Goal: Task Accomplishment & Management: Complete application form

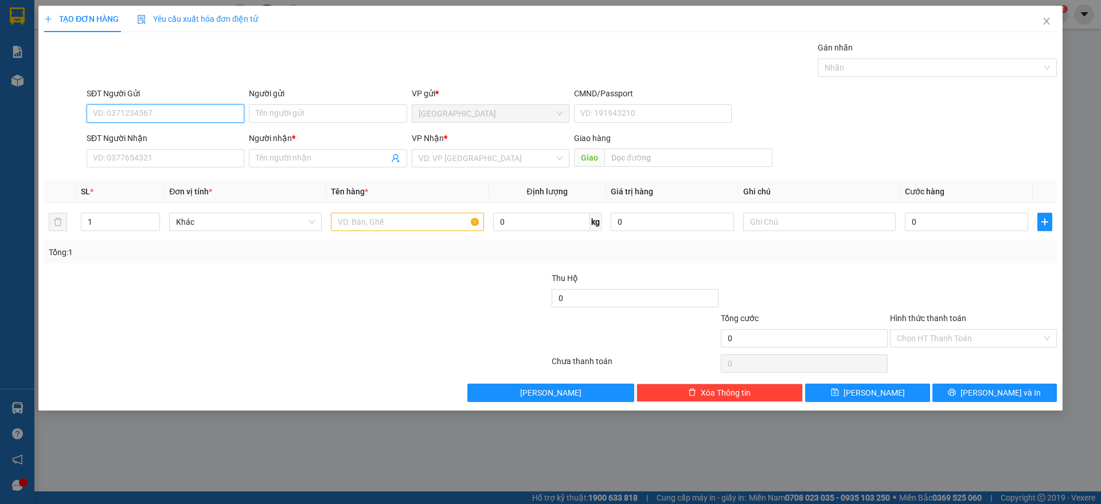
click at [177, 116] on input "SĐT Người Gửi" at bounding box center [166, 113] width 158 height 18
type input "0935775577"
click at [167, 139] on div "0935775577 - TRÀ....." at bounding box center [165, 136] width 144 height 13
type input "TRÀ....."
type input "0935775577"
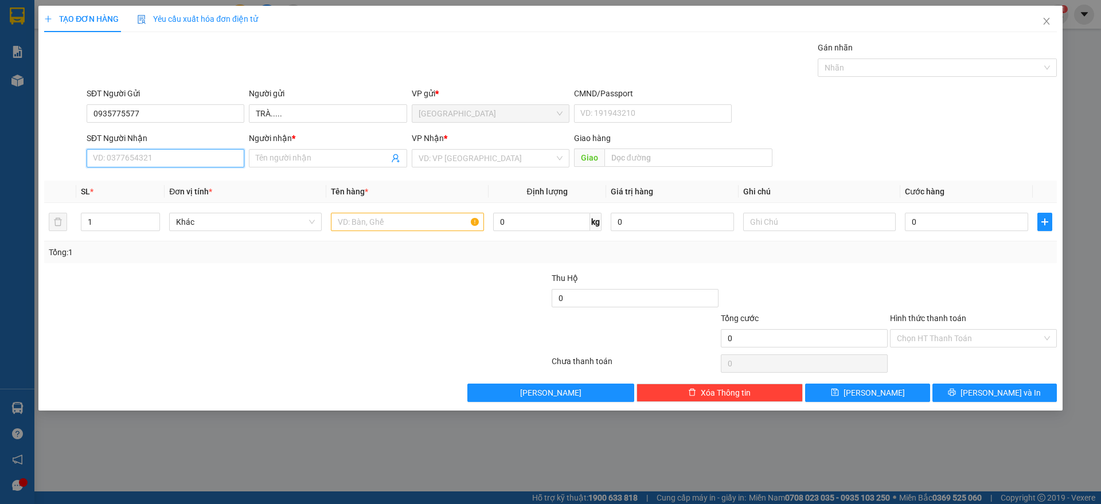
click at [171, 154] on input "SĐT Người Nhận" at bounding box center [166, 158] width 158 height 18
click at [153, 221] on div "0909428789 - [PERSON_NAME]" at bounding box center [165, 218] width 144 height 13
type input "0909428789"
type input "[PERSON_NAME]"
click at [348, 228] on input "text" at bounding box center [407, 222] width 153 height 18
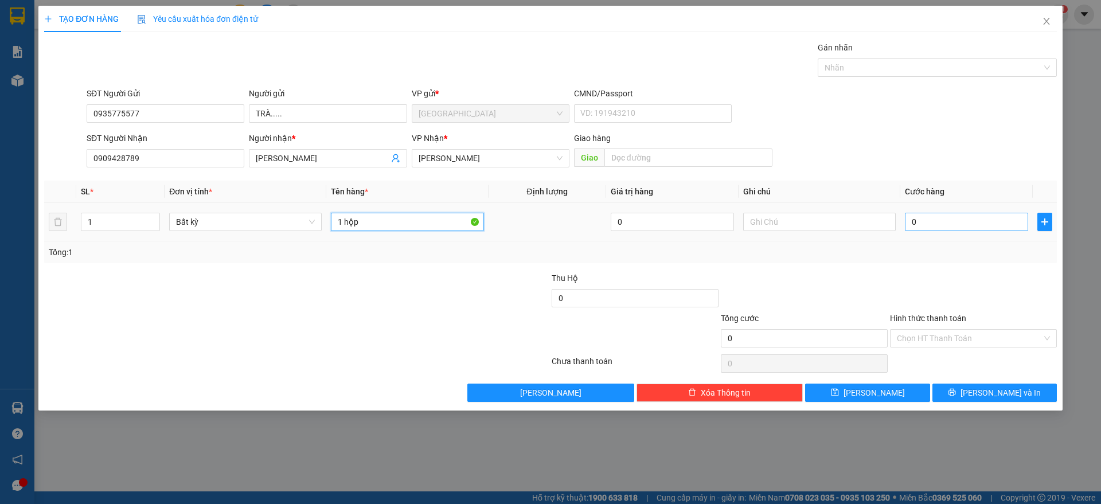
type input "1 hộp"
click at [926, 221] on input "0" at bounding box center [966, 222] width 123 height 18
type input "2"
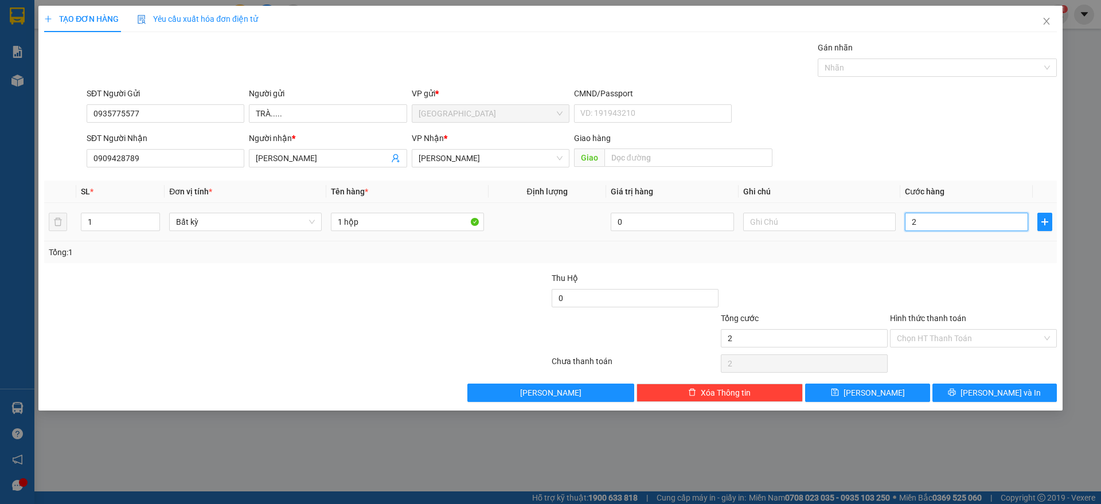
type input "20"
type input "20.000"
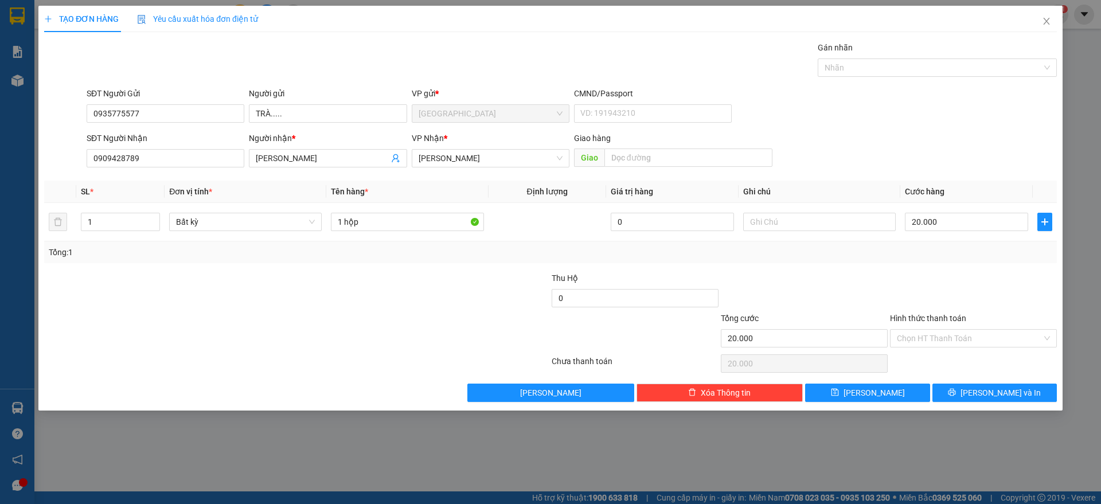
click at [955, 293] on div at bounding box center [973, 292] width 169 height 40
click at [975, 341] on input "Hình thức thanh toán" at bounding box center [969, 338] width 145 height 17
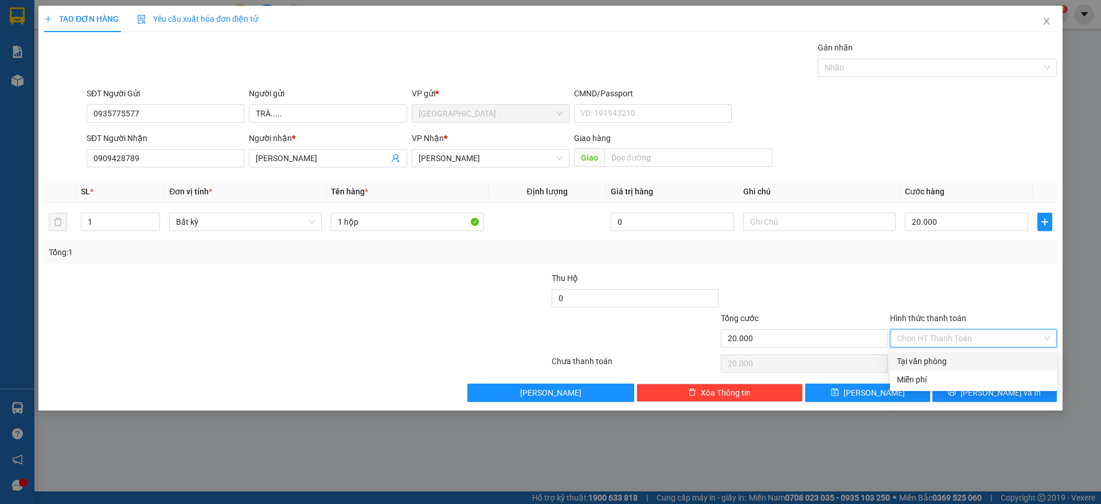
drag, startPoint x: 950, startPoint y: 362, endPoint x: 958, endPoint y: 367, distance: 9.5
click at [950, 362] on div "Tại văn phòng" at bounding box center [973, 361] width 153 height 13
type input "0"
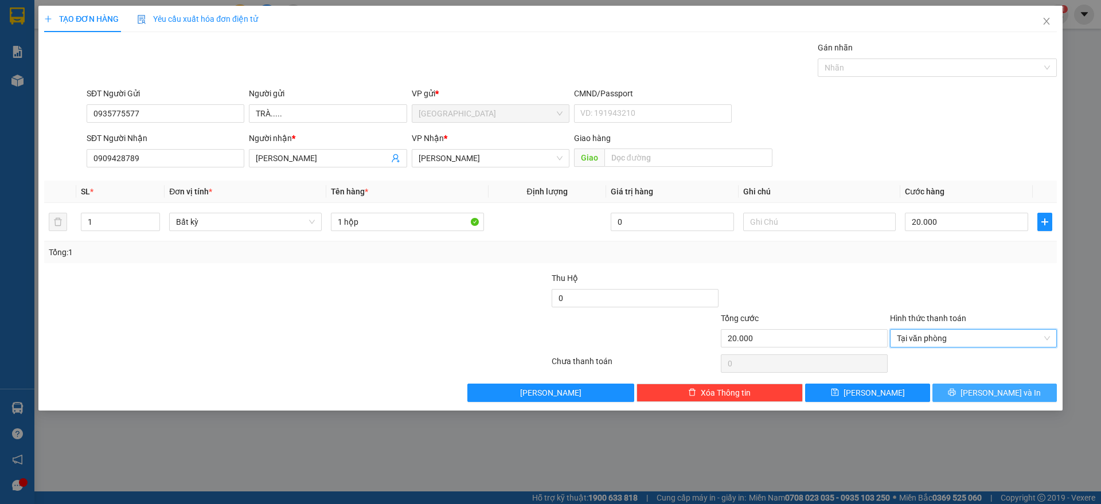
click at [989, 392] on span "[PERSON_NAME] và In" at bounding box center [1000, 392] width 80 height 13
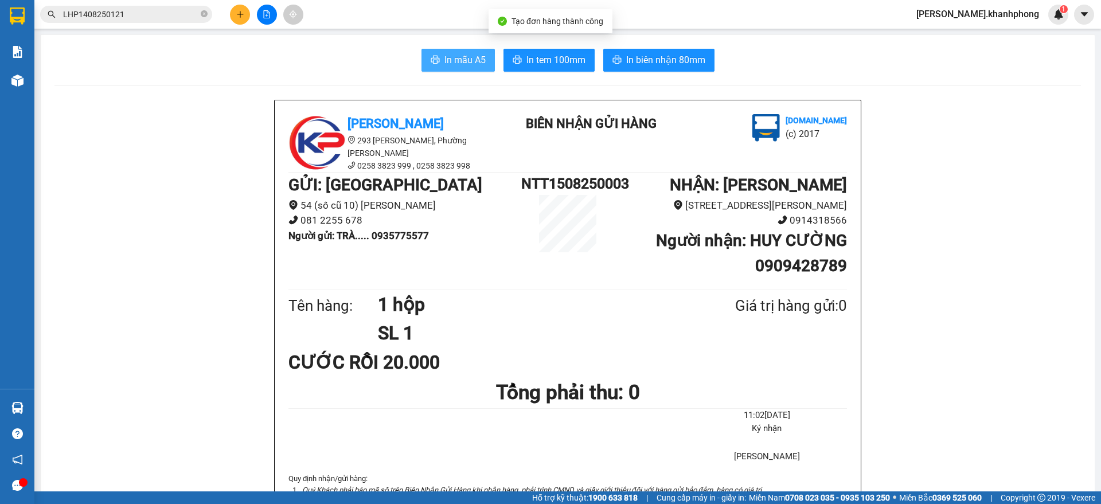
click at [469, 56] on span "In mẫu A5" at bounding box center [464, 60] width 41 height 14
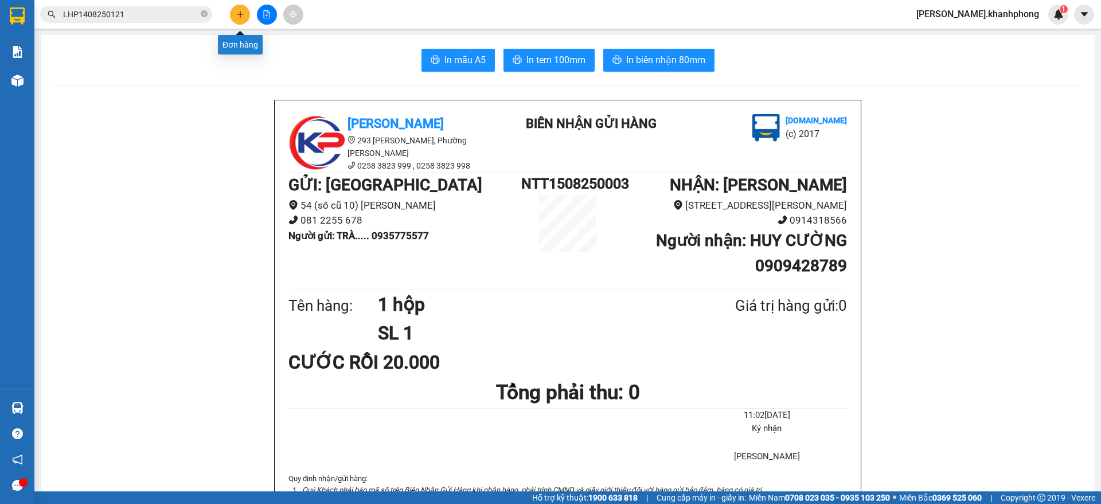
click at [233, 15] on button at bounding box center [240, 15] width 20 height 20
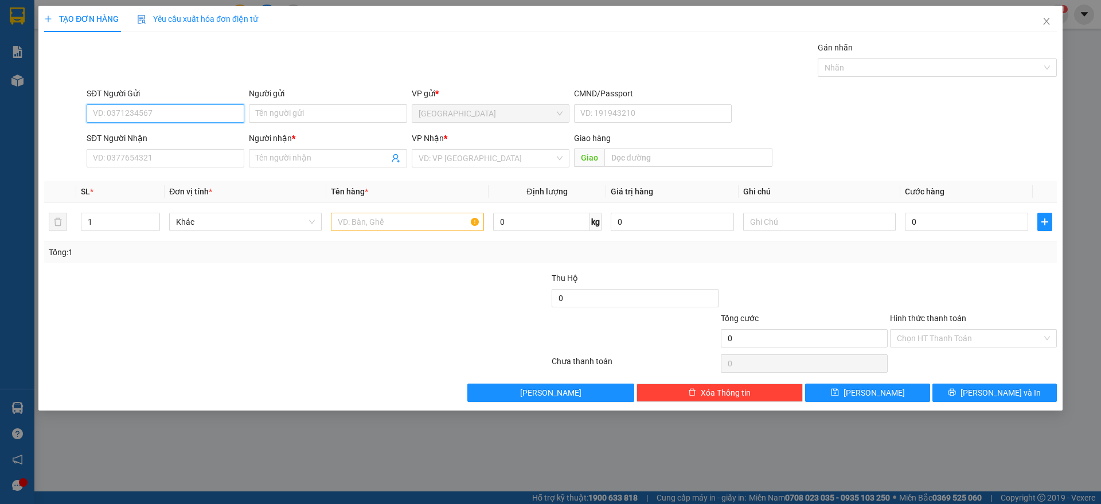
click at [145, 116] on input "SĐT Người Gửi" at bounding box center [166, 113] width 158 height 18
type input "0905795005"
click at [134, 136] on div "0905795005 - HIẾU" at bounding box center [165, 136] width 144 height 13
type input "HIẾU"
type input "0905795005"
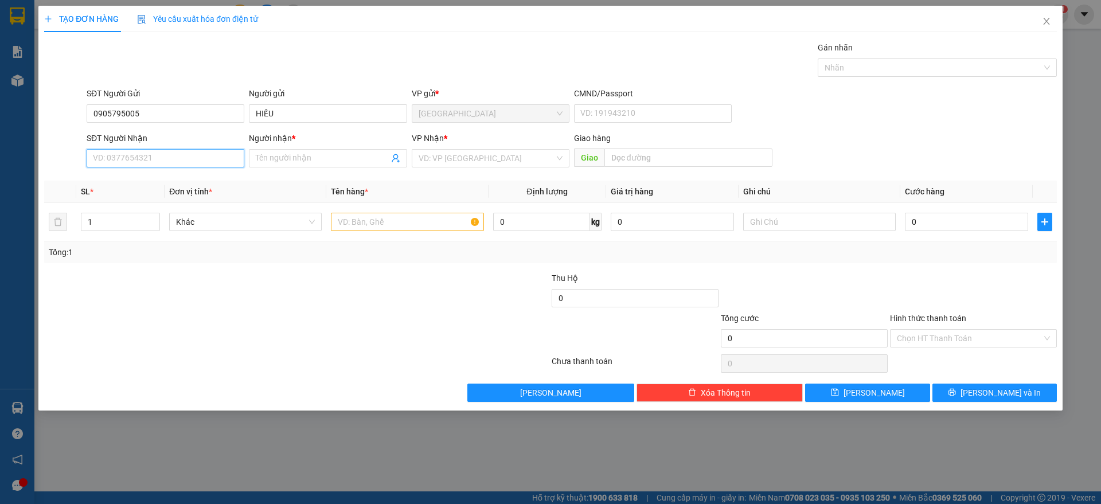
click at [143, 159] on input "SĐT Người Nhận" at bounding box center [166, 158] width 158 height 18
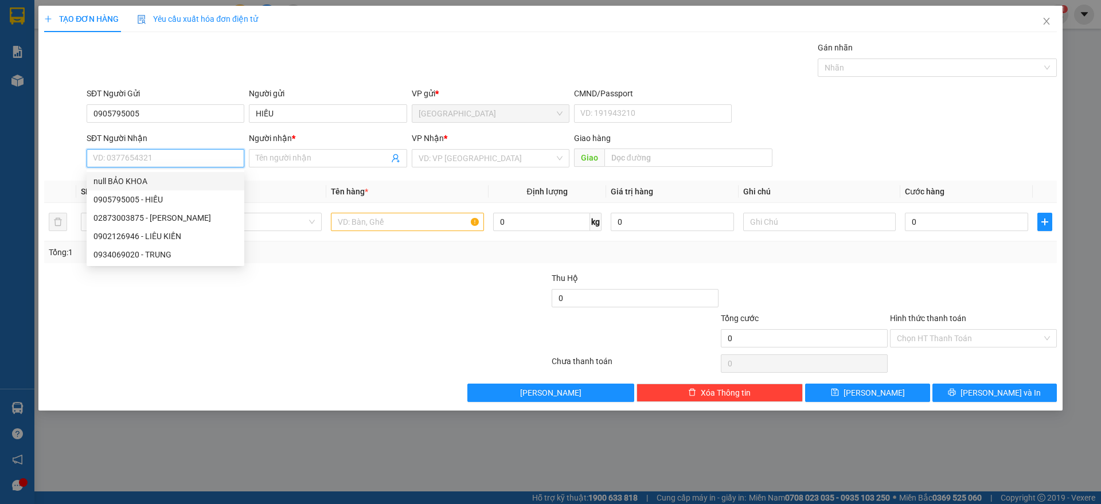
click at [173, 158] on input "SĐT Người Nhận" at bounding box center [166, 158] width 158 height 18
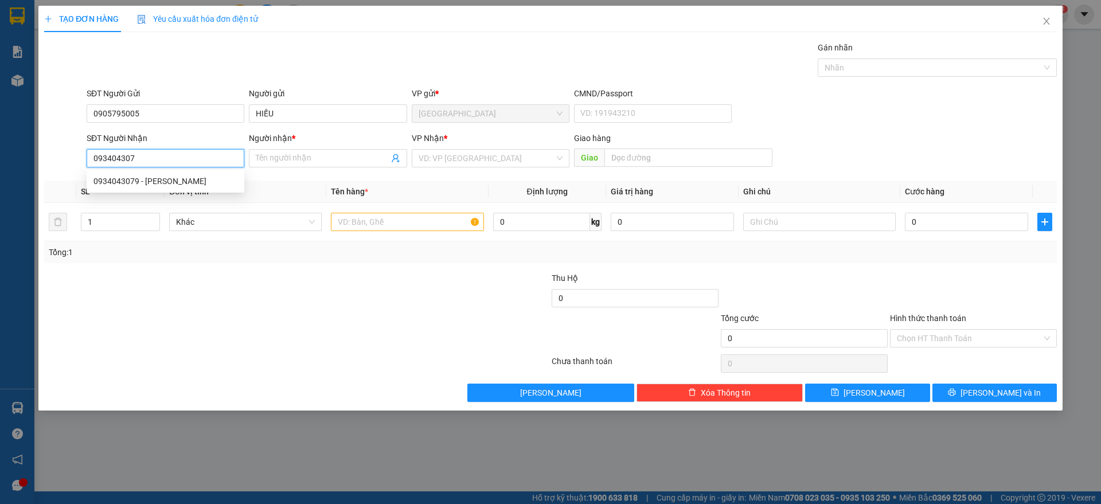
type input "0934043079"
click at [171, 182] on div "0934043079 - [PERSON_NAME]" at bounding box center [165, 181] width 144 height 13
type input "[PERSON_NAME]"
type input "0934043079"
click at [375, 228] on input "text" at bounding box center [407, 222] width 153 height 18
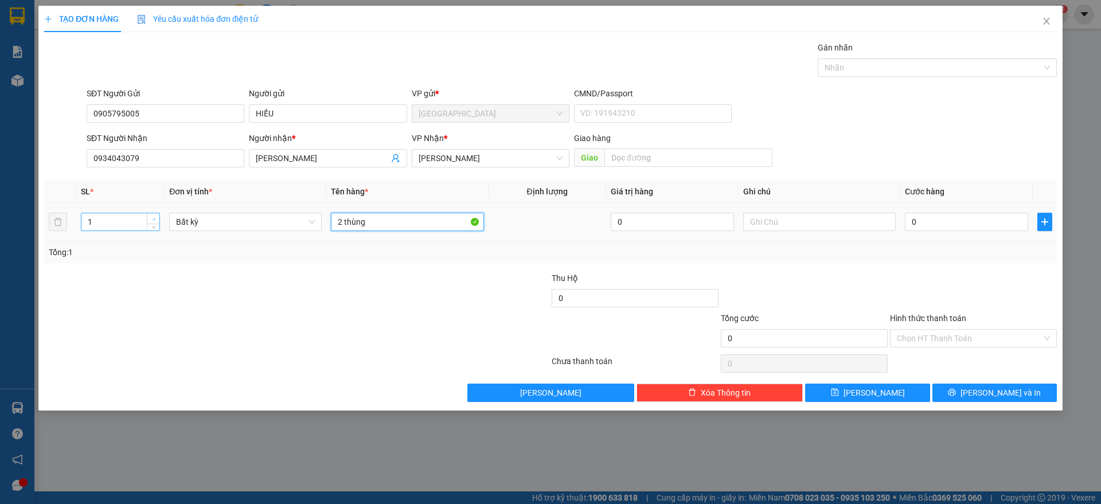
type input "2 thùng"
type input "2"
click at [153, 217] on icon "up" at bounding box center [154, 219] width 4 height 4
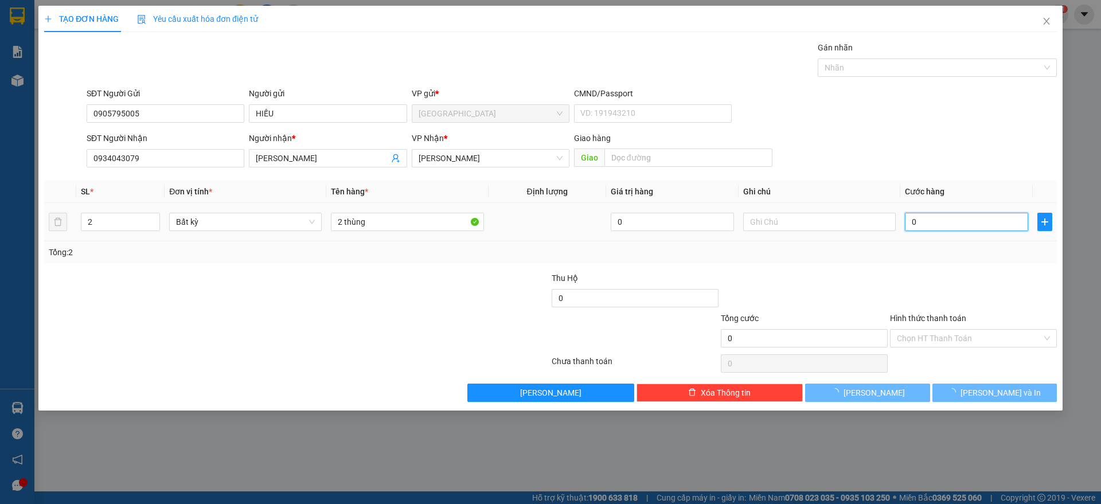
click at [933, 229] on input "0" at bounding box center [966, 222] width 123 height 18
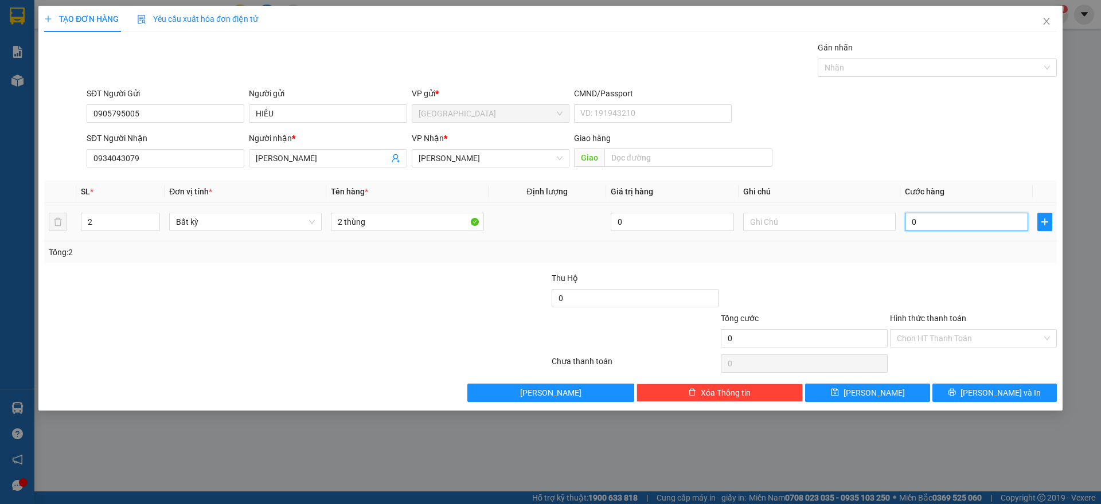
type input "8"
type input "80"
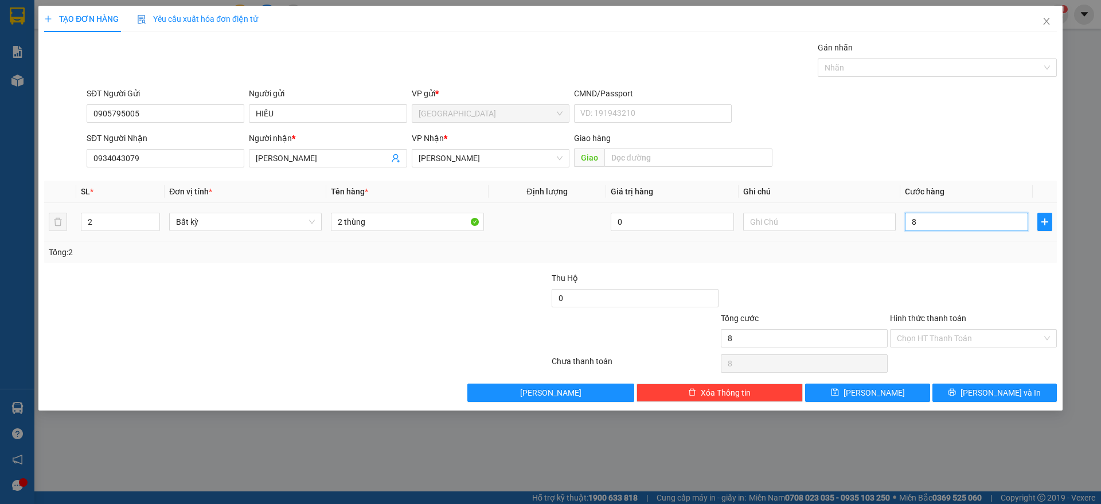
type input "80"
type input "80.000"
drag, startPoint x: 1006, startPoint y: 273, endPoint x: 986, endPoint y: 326, distance: 57.0
click at [1007, 275] on div at bounding box center [973, 292] width 169 height 40
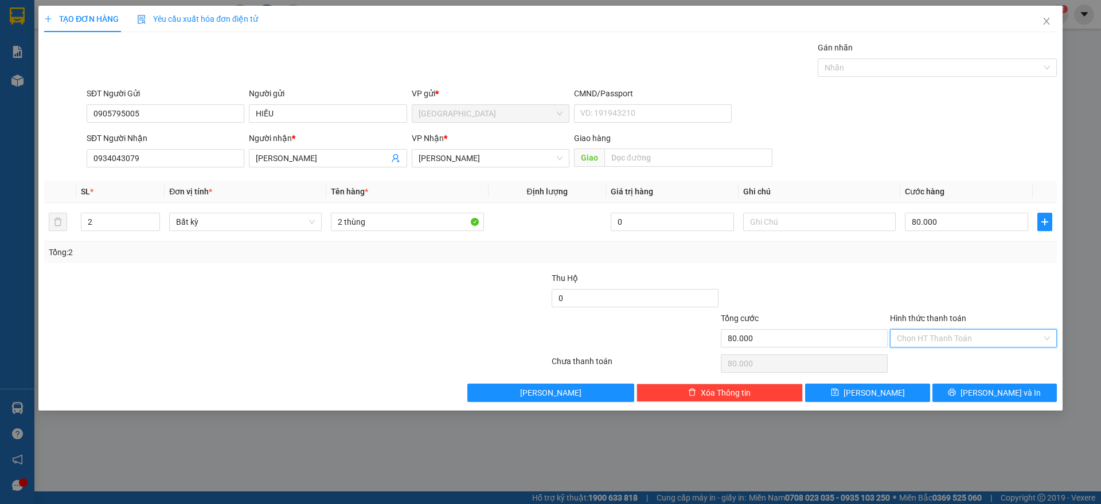
drag, startPoint x: 971, startPoint y: 333, endPoint x: 952, endPoint y: 351, distance: 26.0
click at [972, 333] on input "Hình thức thanh toán" at bounding box center [969, 338] width 145 height 17
drag, startPoint x: 950, startPoint y: 357, endPoint x: 970, endPoint y: 372, distance: 25.0
click at [952, 360] on div "Tại văn phòng" at bounding box center [973, 361] width 153 height 13
type input "0"
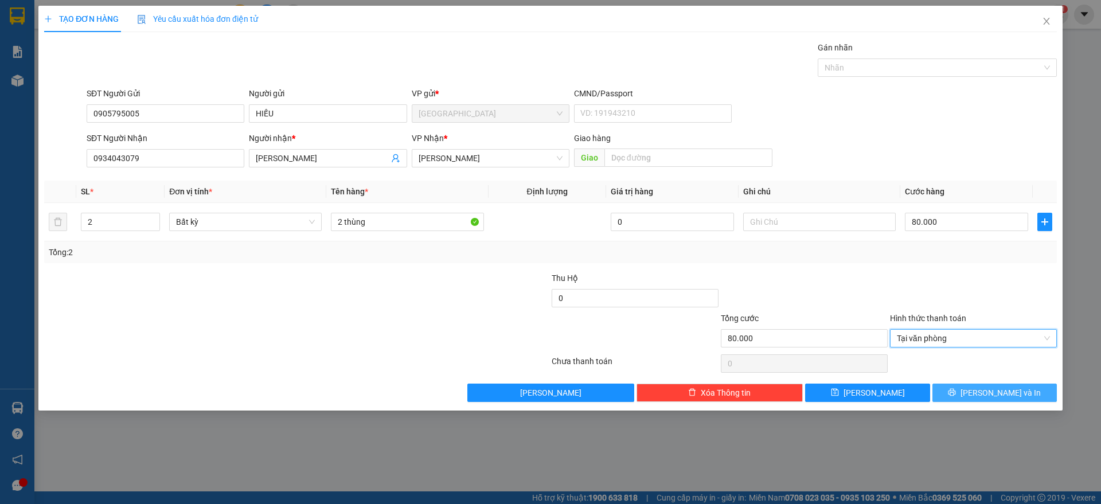
click at [1005, 396] on span "[PERSON_NAME] và In" at bounding box center [1000, 392] width 80 height 13
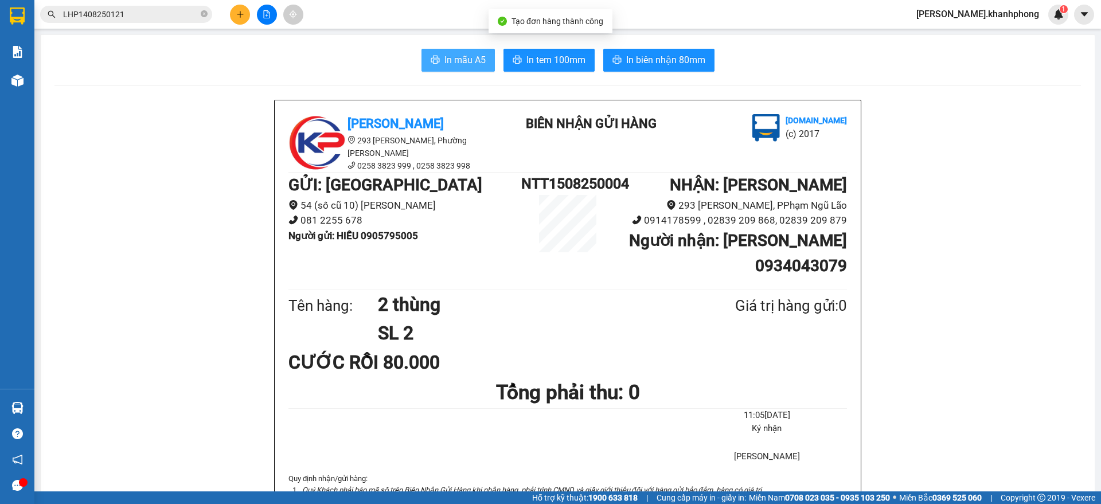
click at [449, 57] on span "In mẫu A5" at bounding box center [464, 60] width 41 height 14
click at [157, 19] on input "LHP1408250121" at bounding box center [130, 14] width 135 height 13
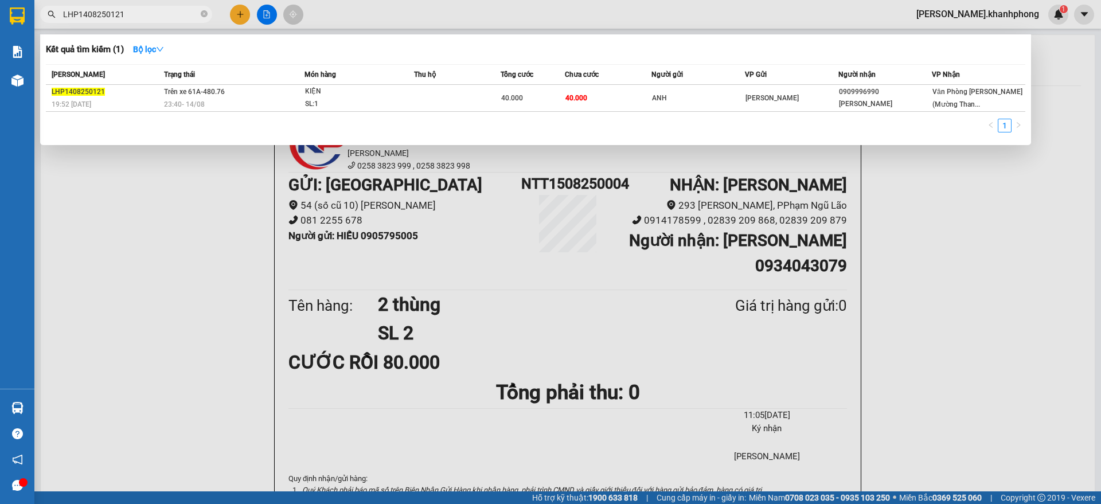
click at [157, 19] on input "LHP1408250121" at bounding box center [130, 14] width 135 height 13
paste input "080"
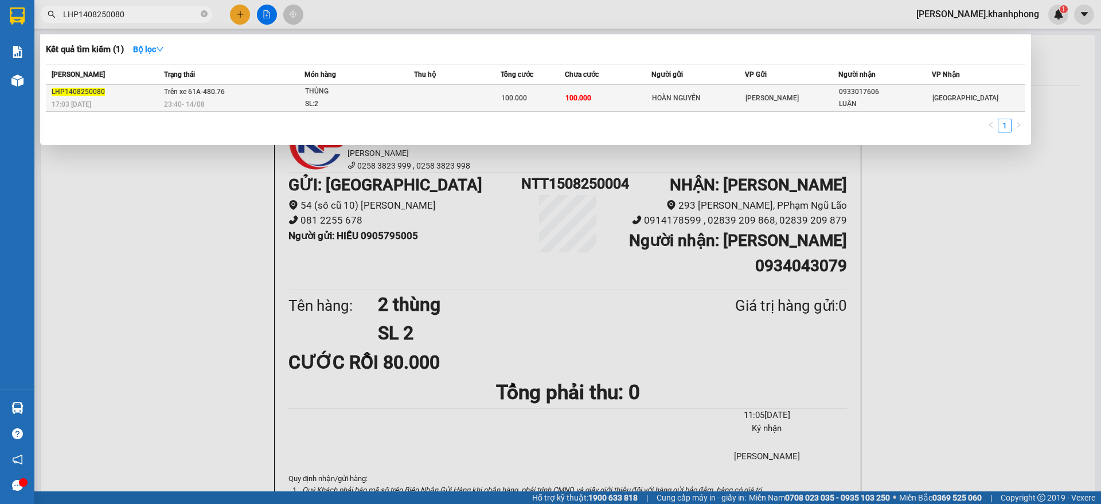
type input "LHP1408250080"
click at [460, 96] on td at bounding box center [457, 98] width 86 height 27
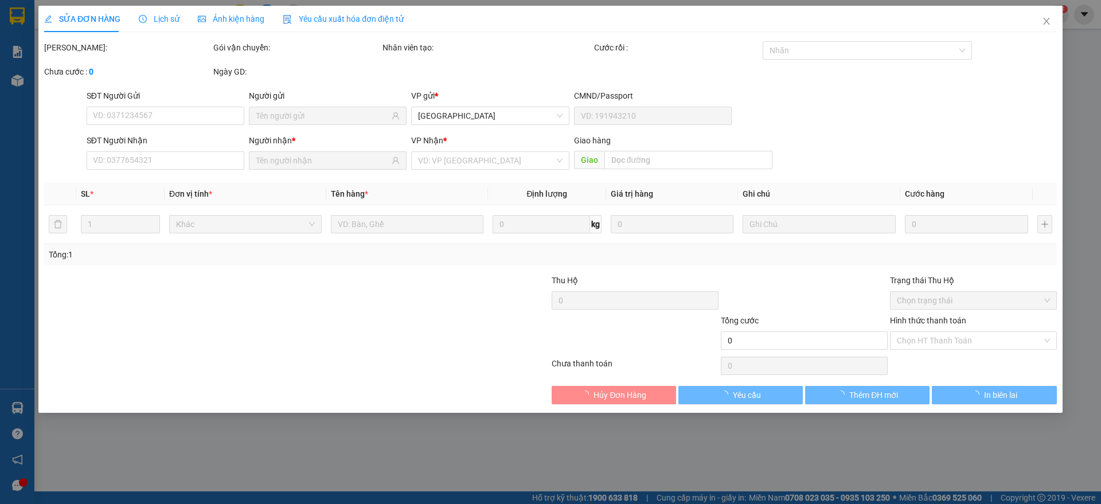
type input "HOÀN NGUYÊN"
type input "0933017606"
type input "LUẬN"
type input "100.000"
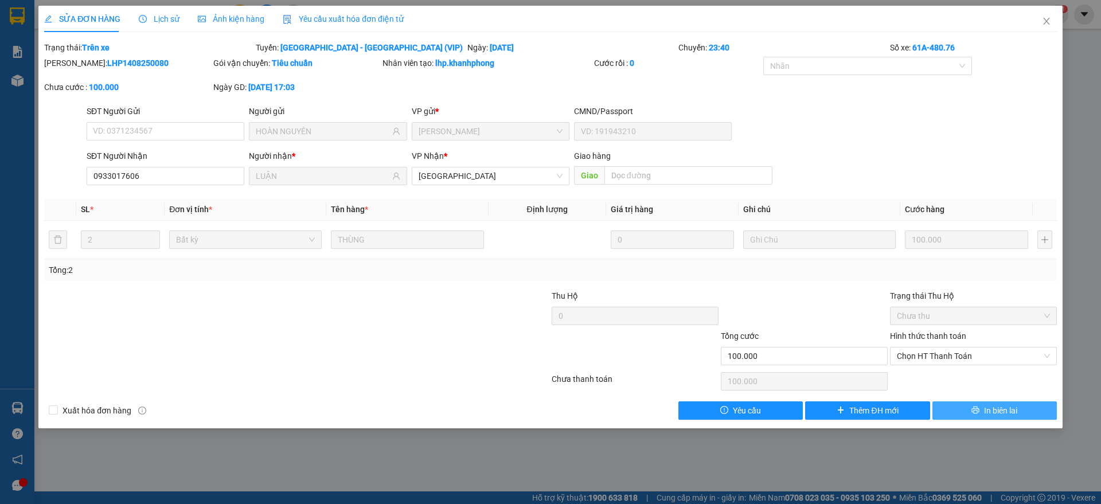
click at [976, 412] on icon "printer" at bounding box center [975, 410] width 7 height 7
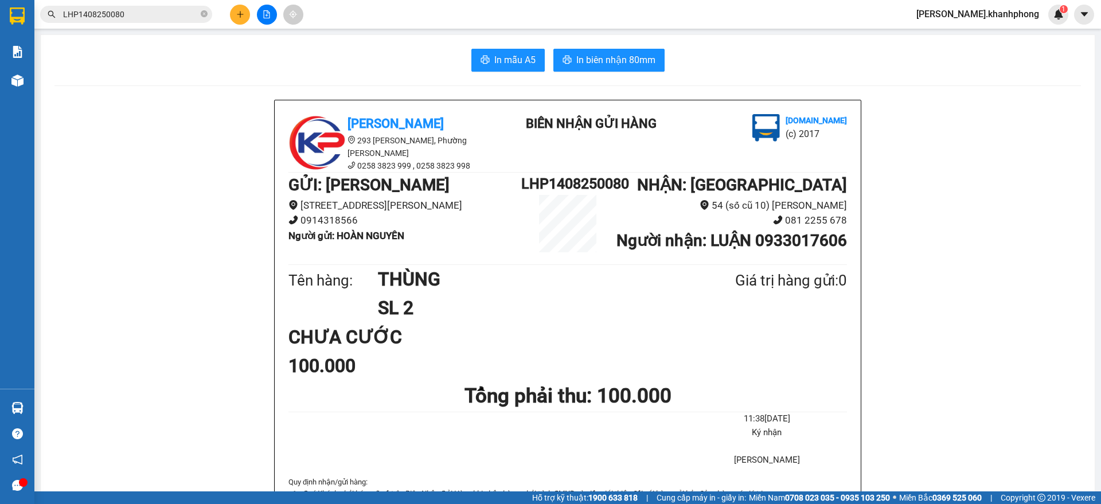
click at [239, 10] on icon "plus" at bounding box center [240, 14] width 8 height 8
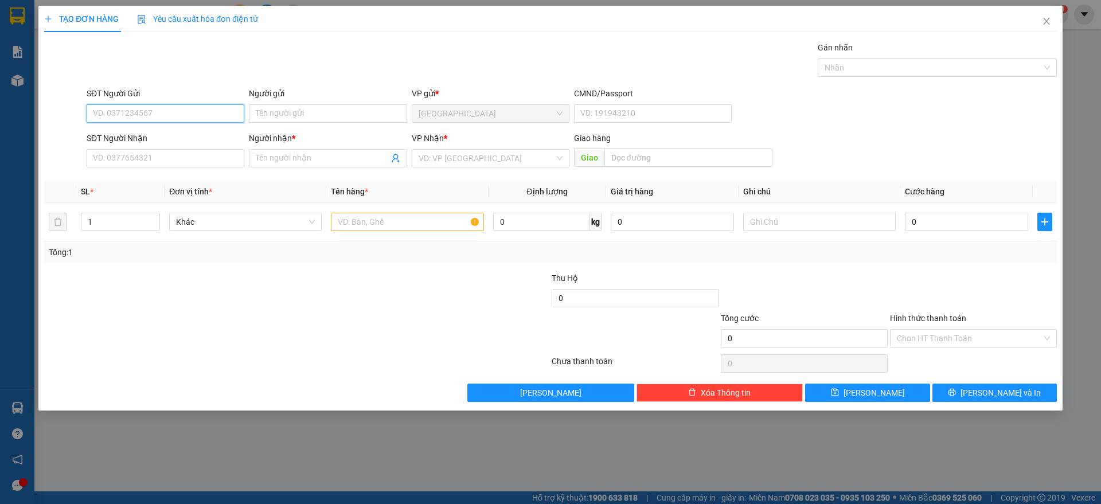
click at [150, 113] on input "SĐT Người Gửi" at bounding box center [166, 113] width 158 height 18
type input "0909146055"
drag, startPoint x: 127, startPoint y: 134, endPoint x: 159, endPoint y: 152, distance: 36.7
click at [131, 137] on div "0909146055 - [PERSON_NAME]" at bounding box center [165, 136] width 144 height 13
type input "[PERSON_NAME]"
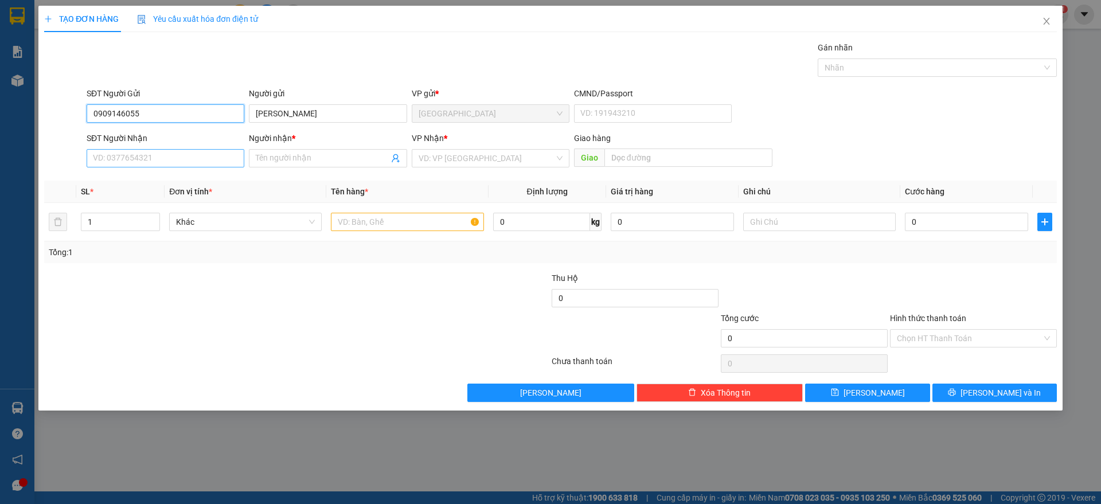
type input "0909146055"
click at [167, 162] on input "SĐT Người Nhận" at bounding box center [166, 158] width 158 height 18
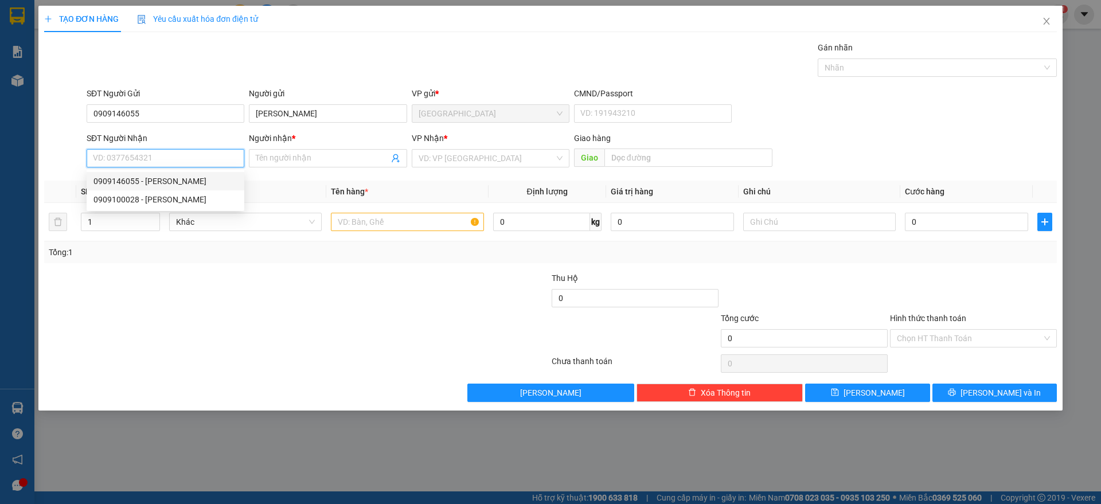
click at [167, 180] on div "0909146055 - [PERSON_NAME]" at bounding box center [165, 181] width 144 height 13
type input "0909146055"
type input "[PERSON_NAME]"
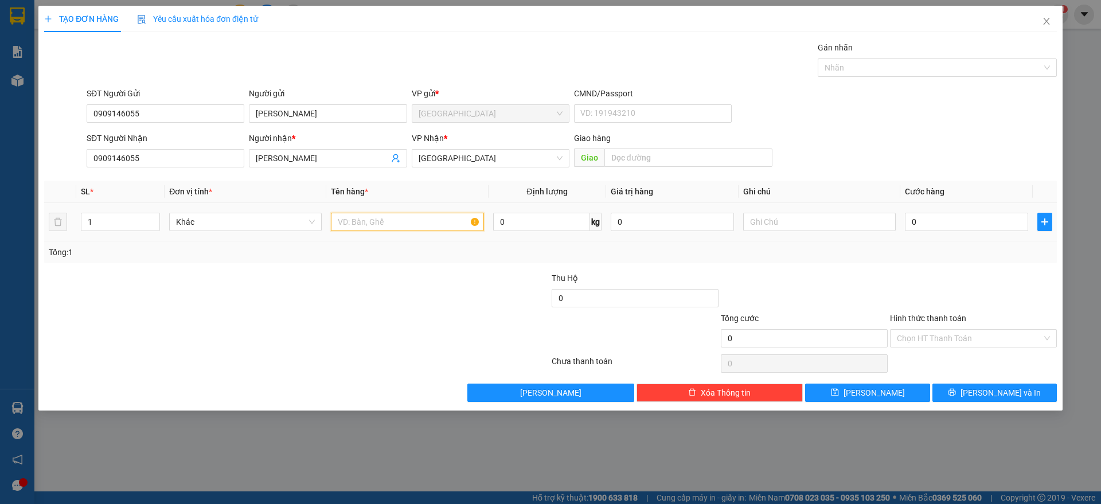
click at [392, 229] on input "text" at bounding box center [407, 222] width 153 height 18
type input "1 thùng"
click at [946, 230] on input "0" at bounding box center [966, 222] width 123 height 18
type input "4"
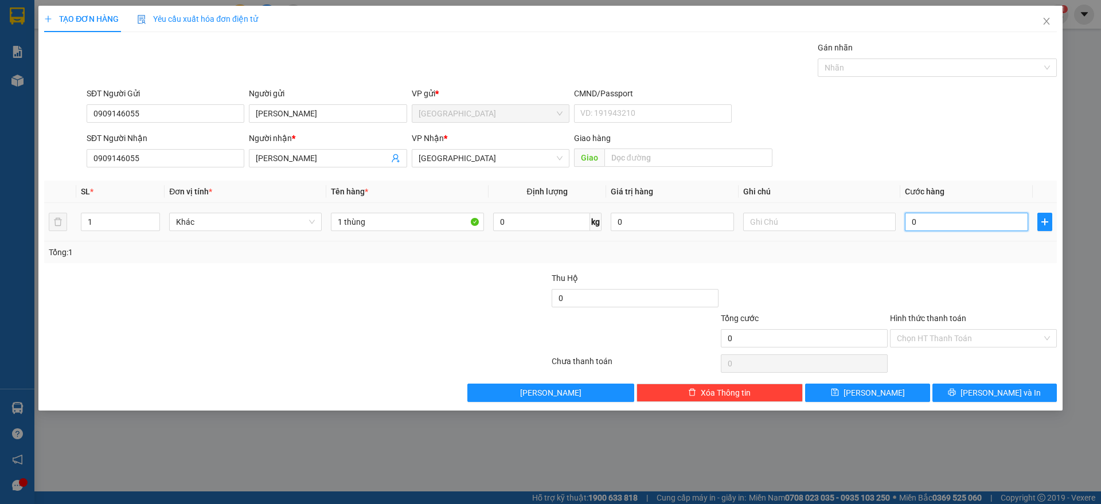
type input "4"
type input "40"
type input "40.000"
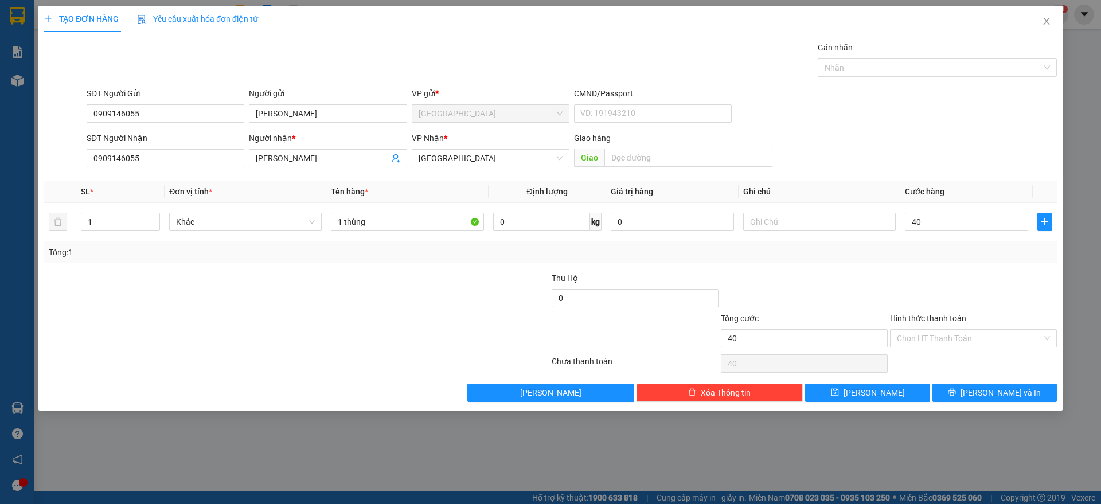
type input "40.000"
click at [922, 291] on div at bounding box center [973, 292] width 169 height 40
drag, startPoint x: 985, startPoint y: 335, endPoint x: 947, endPoint y: 357, distance: 44.5
click at [984, 335] on input "Hình thức thanh toán" at bounding box center [969, 338] width 145 height 17
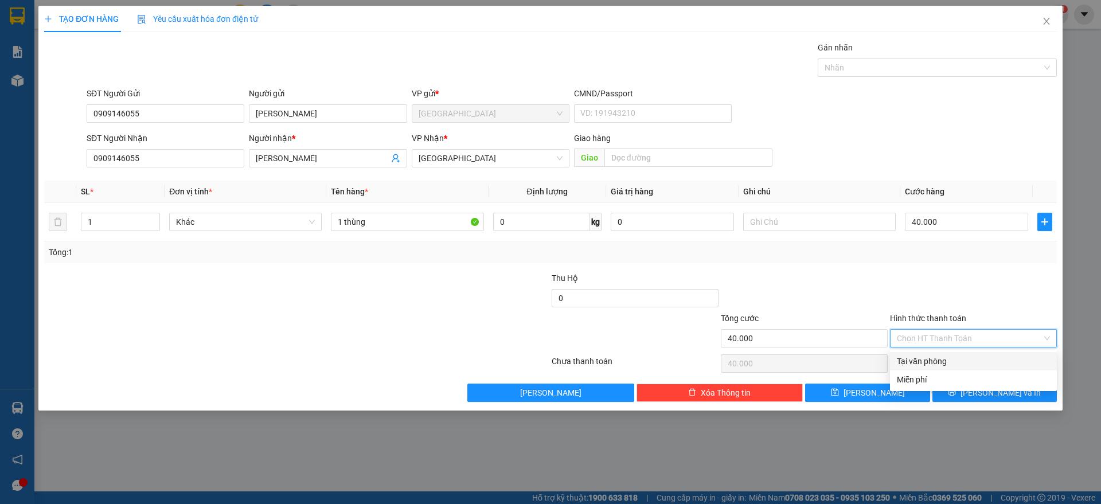
click at [916, 360] on div "Tại văn phòng" at bounding box center [973, 361] width 153 height 13
type input "0"
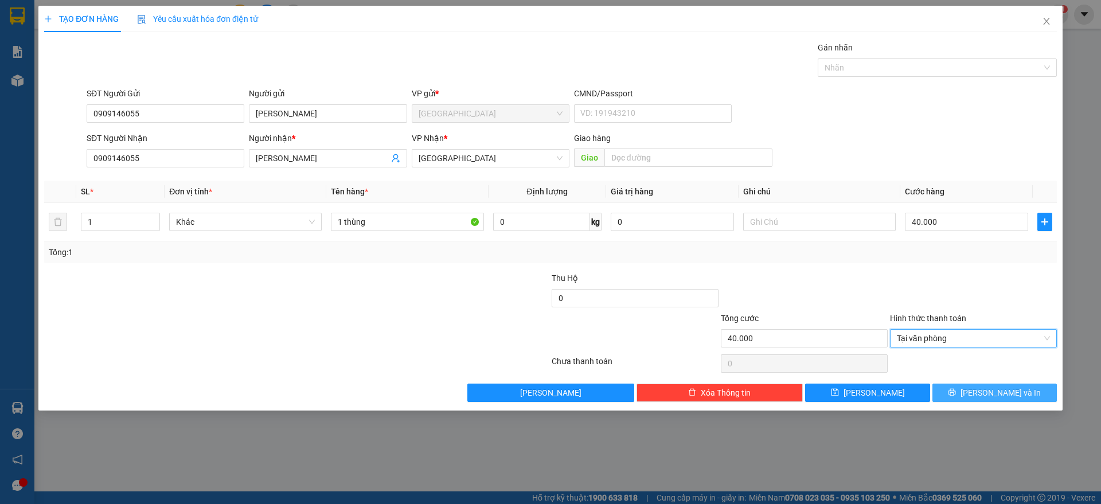
click at [982, 399] on button "[PERSON_NAME] và In" at bounding box center [994, 393] width 124 height 18
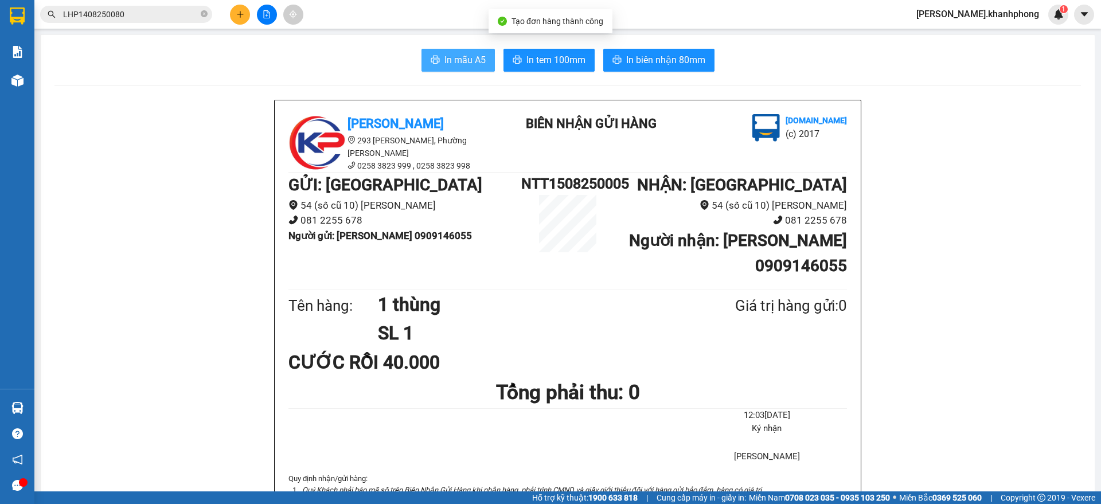
click at [450, 61] on span "In mẫu A5" at bounding box center [464, 60] width 41 height 14
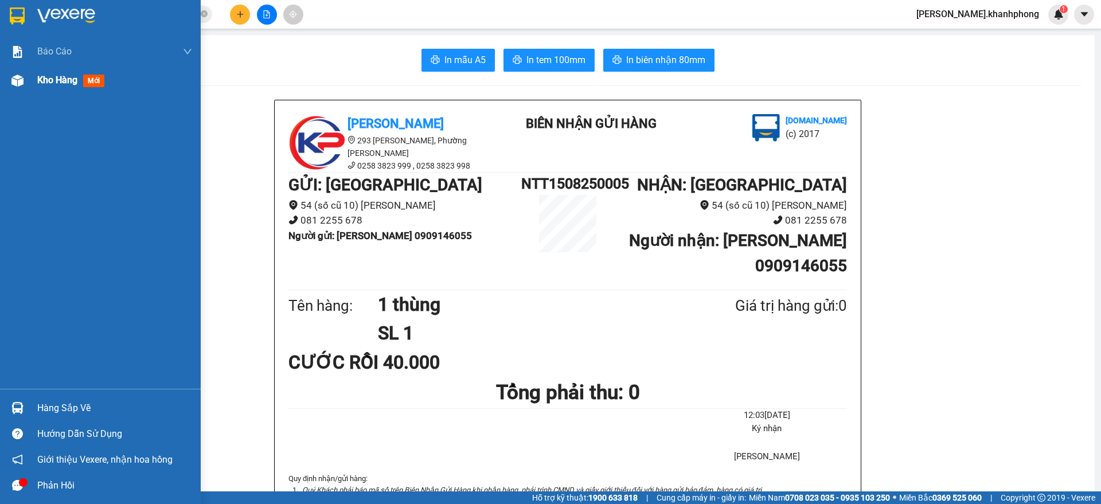
click at [17, 78] on img at bounding box center [17, 81] width 12 height 12
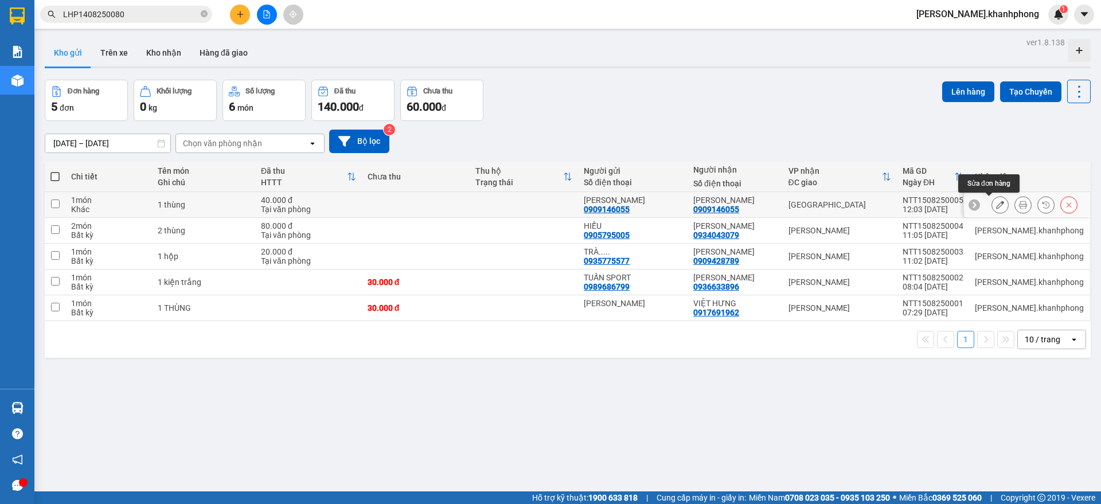
click at [996, 208] on icon at bounding box center [1000, 205] width 8 height 8
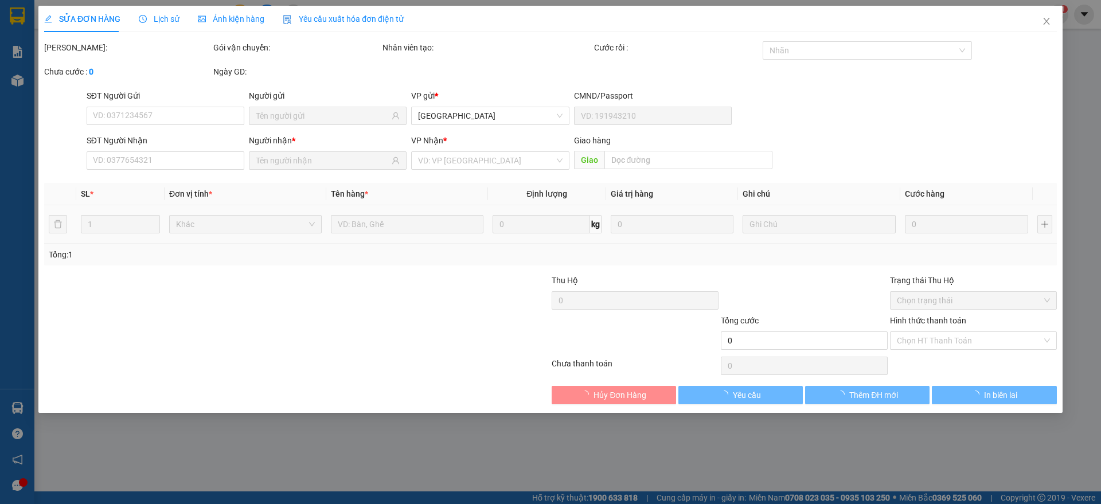
type input "0909146055"
type input "40.000"
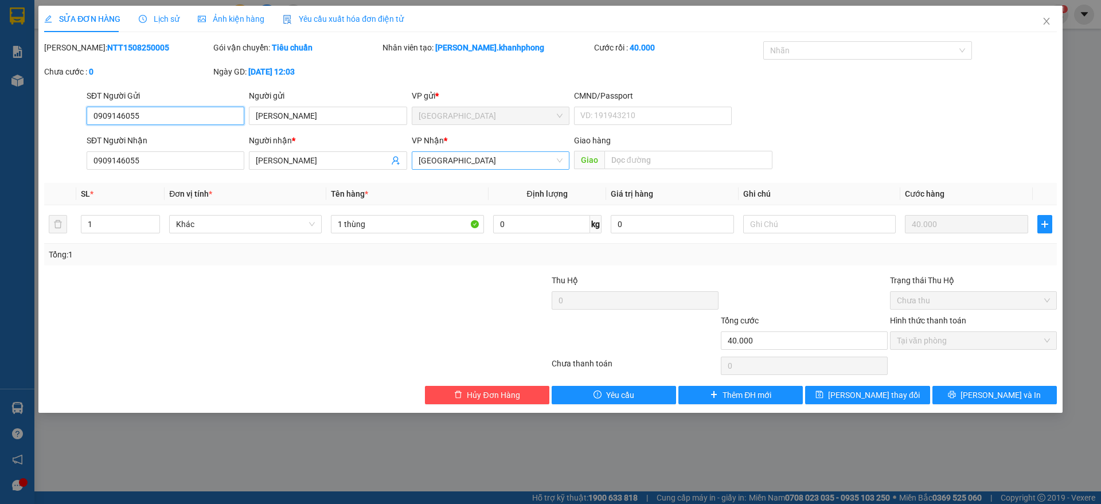
click at [472, 166] on span "[GEOGRAPHIC_DATA]" at bounding box center [491, 160] width 144 height 17
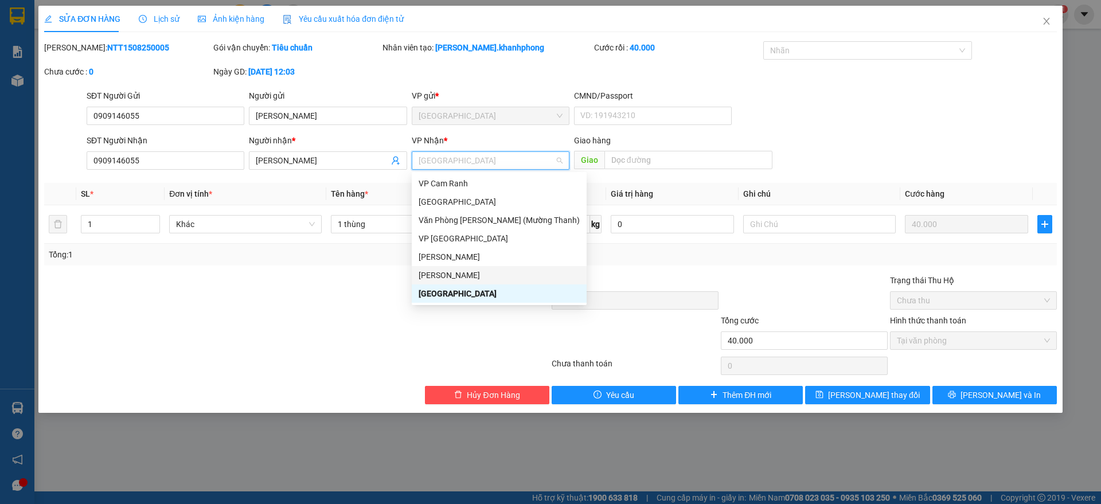
click at [455, 276] on div "[PERSON_NAME]" at bounding box center [499, 275] width 161 height 13
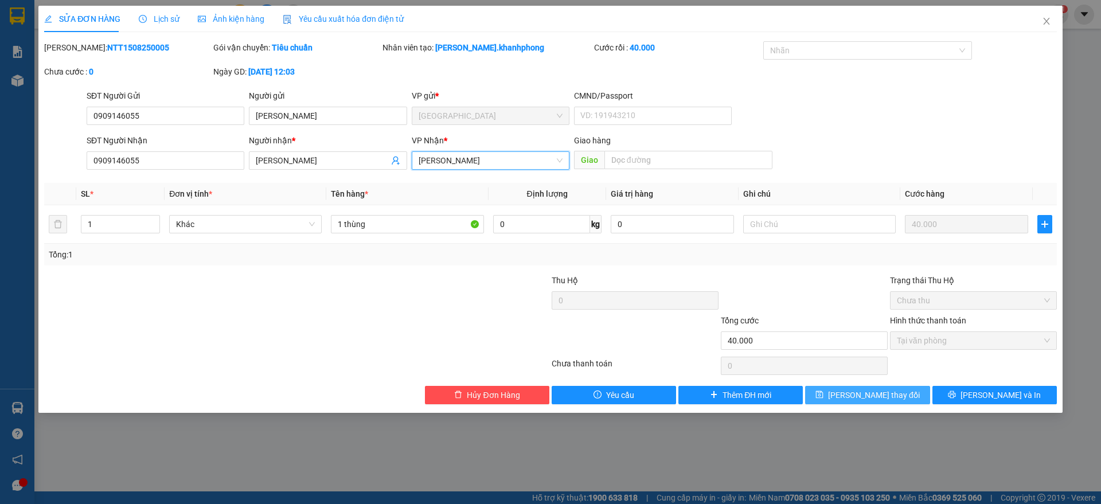
click at [873, 395] on span "[PERSON_NAME] thay đổi" at bounding box center [874, 395] width 92 height 13
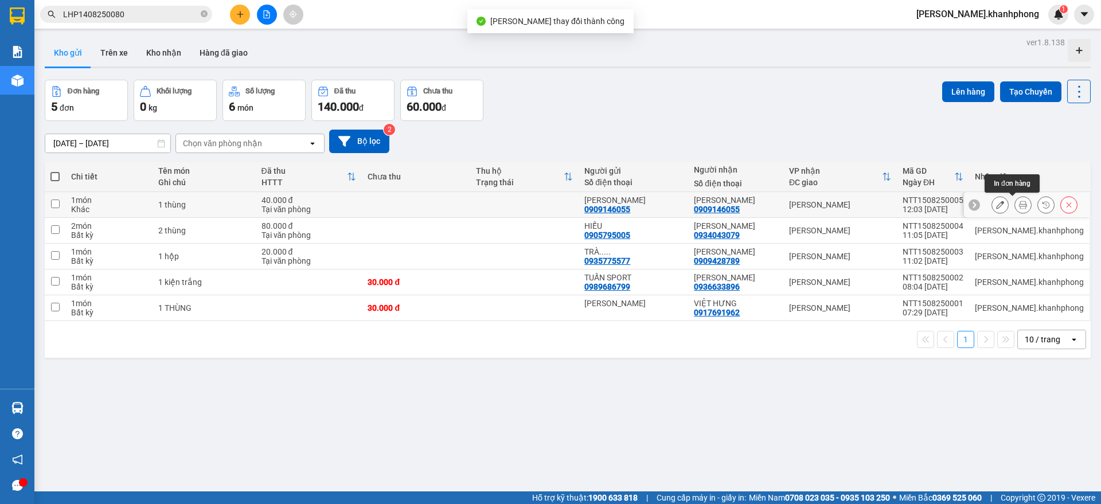
click at [1019, 205] on icon at bounding box center [1023, 205] width 8 height 8
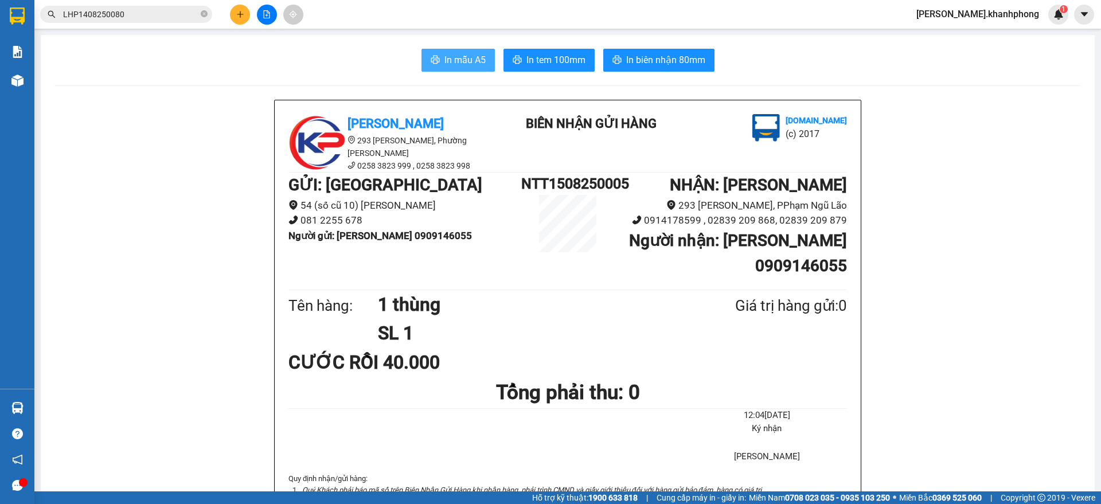
click at [456, 64] on span "In mẫu A5" at bounding box center [464, 60] width 41 height 14
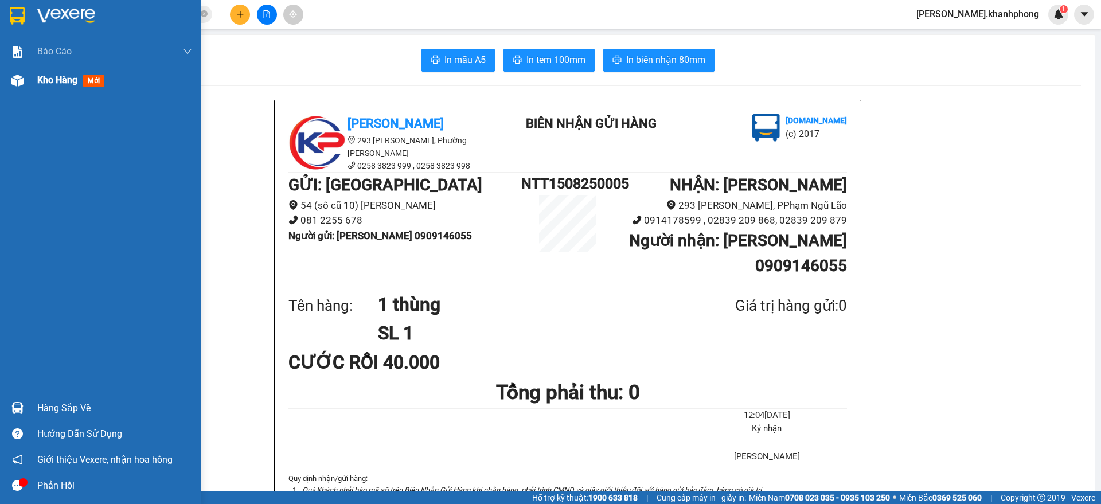
click at [29, 87] on div "Kho hàng mới" at bounding box center [100, 80] width 201 height 29
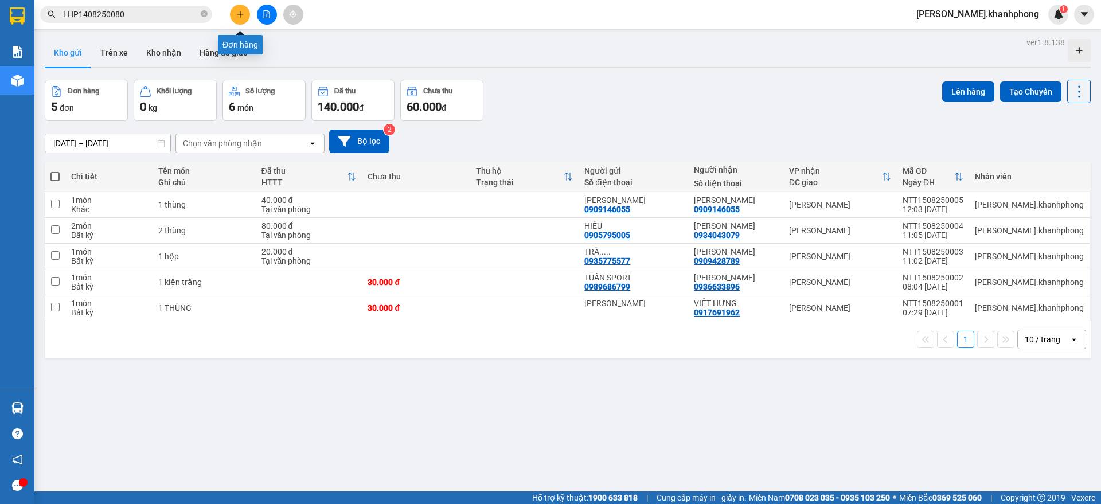
click at [235, 14] on button at bounding box center [240, 15] width 20 height 20
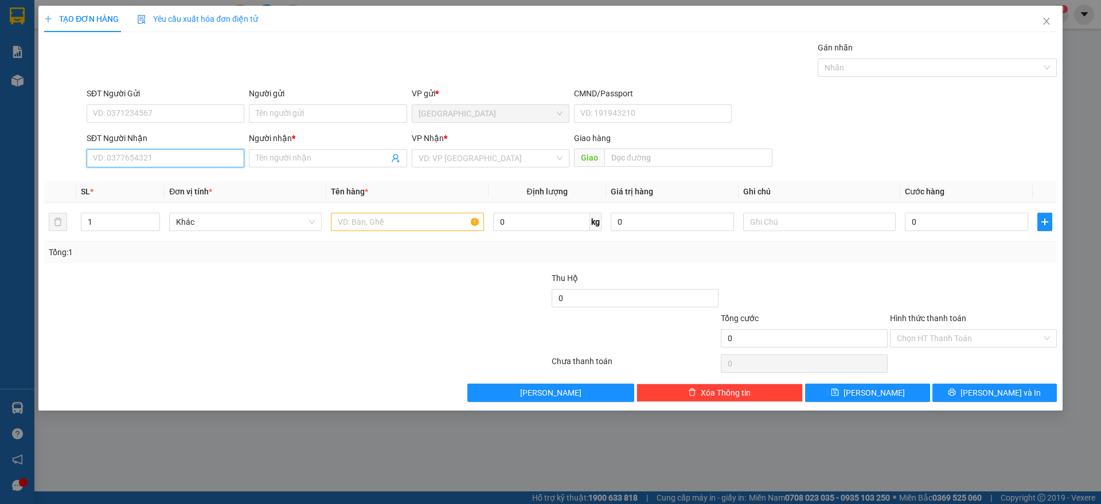
click at [158, 164] on input "SĐT Người Nhận" at bounding box center [166, 158] width 158 height 18
type input "0918917280"
click at [148, 182] on div "0918917280 - [PERSON_NAME]" at bounding box center [165, 181] width 144 height 13
type input "THÚY ANH"
type input "0918917280"
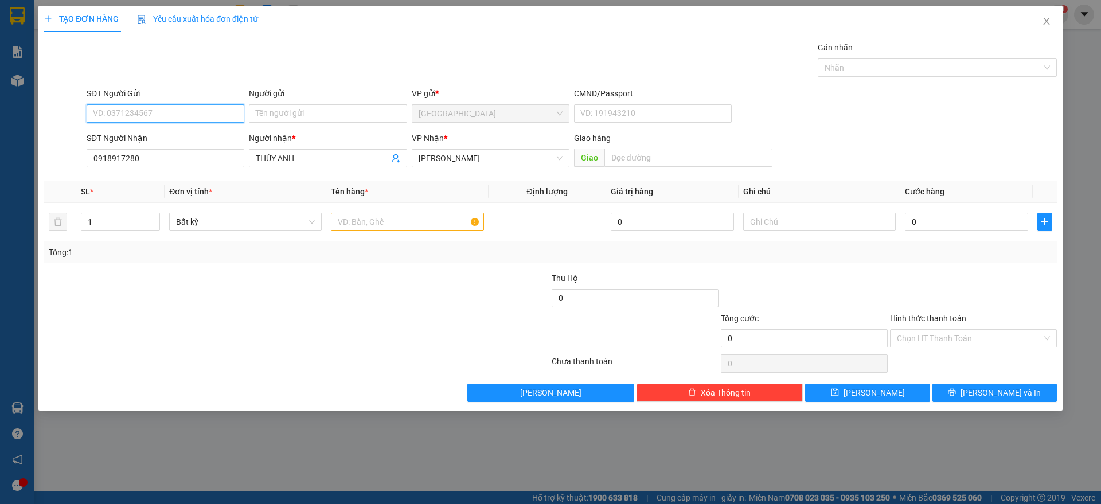
click at [139, 110] on input "SĐT Người Gửi" at bounding box center [166, 113] width 158 height 18
drag, startPoint x: 157, startPoint y: 155, endPoint x: 308, endPoint y: 158, distance: 150.8
click at [159, 154] on div "0584017773 - NHIÊN" at bounding box center [165, 155] width 144 height 13
type input "0584017773"
type input "NHIÊN"
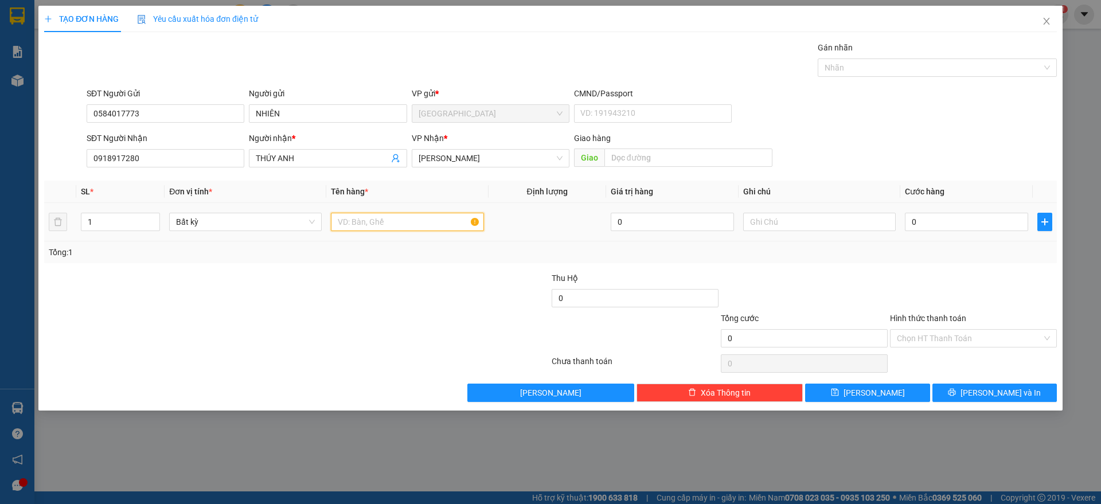
click at [370, 221] on input "text" at bounding box center [407, 222] width 153 height 18
type input "1 thùng"
click at [934, 223] on input "0" at bounding box center [966, 222] width 123 height 18
type input "3"
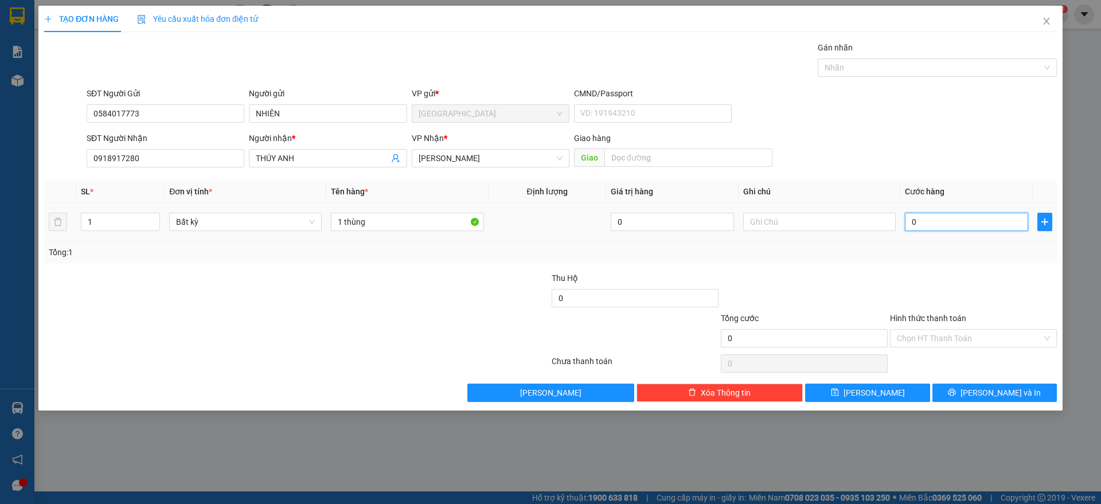
type input "3"
type input "30"
type input "30.000"
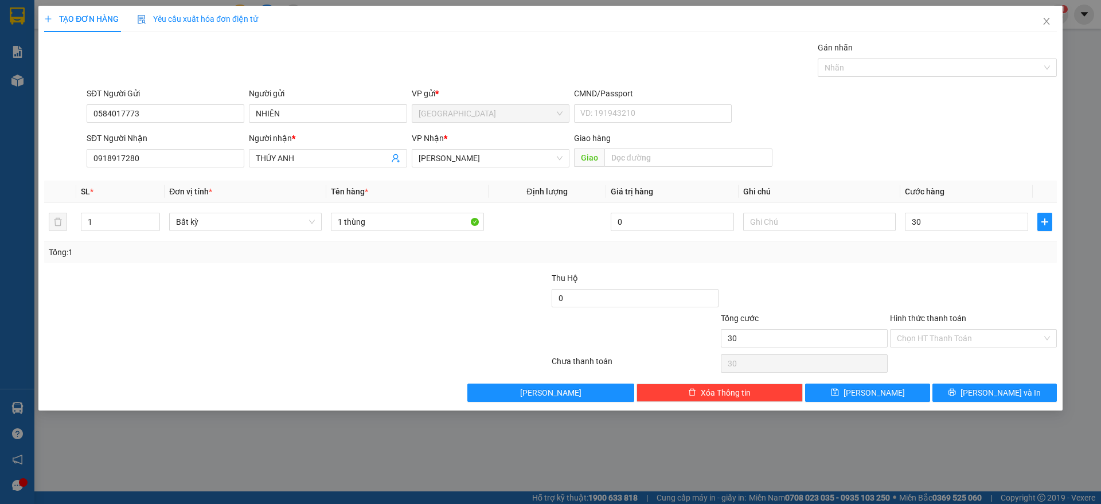
type input "30.000"
click at [939, 252] on div "Tổng: 1" at bounding box center [550, 252] width 1003 height 13
click at [992, 394] on span "[PERSON_NAME] và In" at bounding box center [1000, 392] width 80 height 13
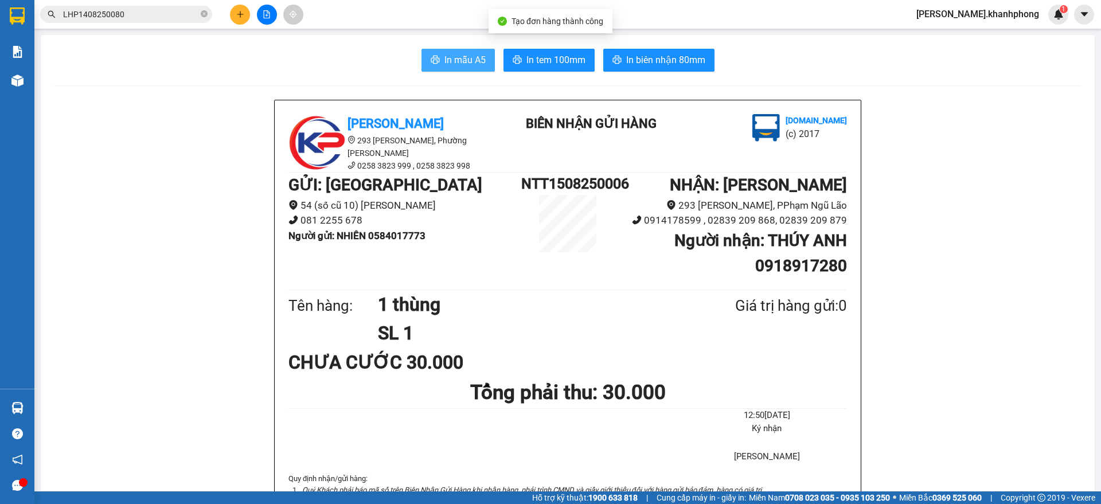
click at [451, 62] on span "In mẫu A5" at bounding box center [464, 60] width 41 height 14
